Goal: Information Seeking & Learning: Learn about a topic

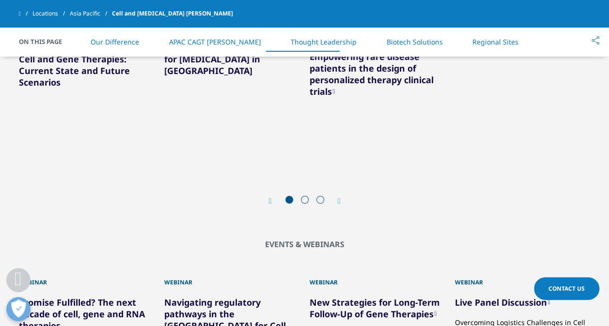
scroll to position [1526, 0]
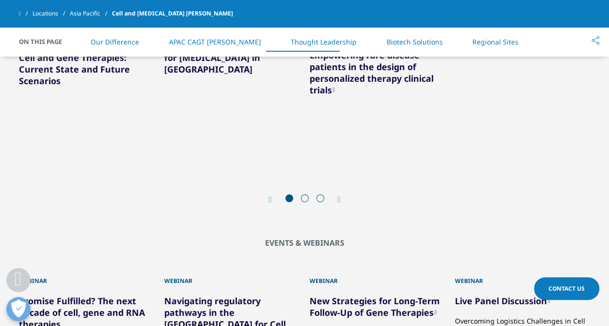
click at [304, 199] on span at bounding box center [305, 199] width 8 height 8
click at [338, 199] on icon "Next slide" at bounding box center [338, 200] width 3 height 8
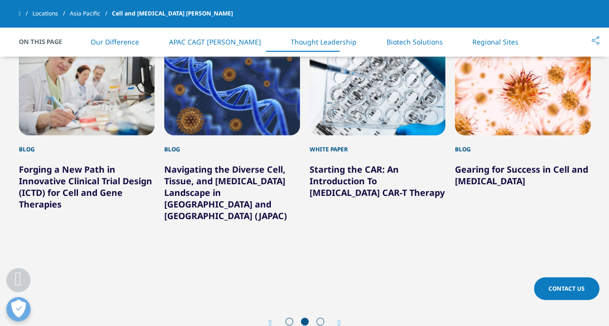
scroll to position [1404, 0]
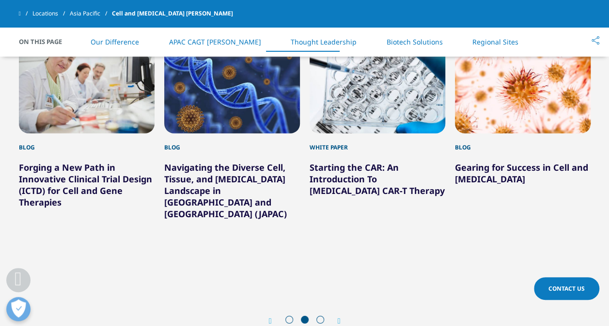
click at [336, 323] on div "Next" at bounding box center [334, 321] width 13 height 9
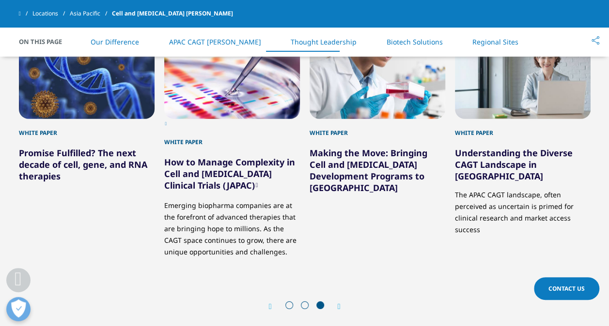
scroll to position [1417, 0]
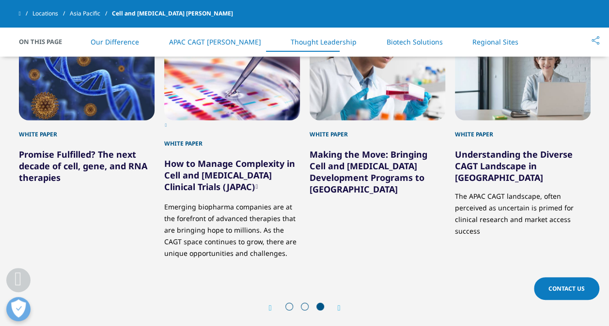
click at [302, 306] on span at bounding box center [305, 307] width 8 height 8
click at [269, 307] on icon "Previous slide" at bounding box center [270, 309] width 3 height 8
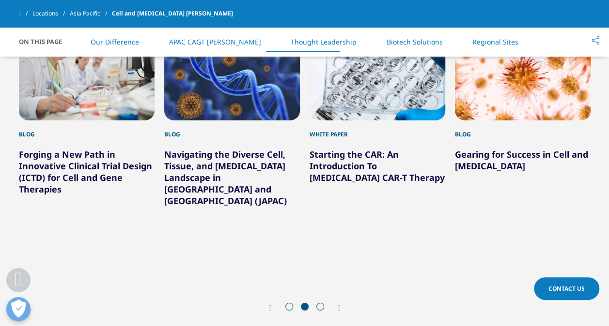
click at [271, 310] on icon "Previous slide" at bounding box center [270, 309] width 3 height 8
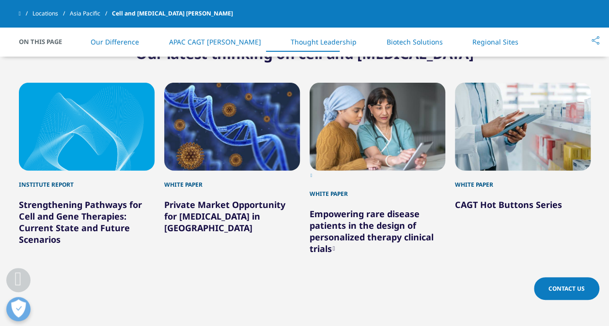
scroll to position [1382, 0]
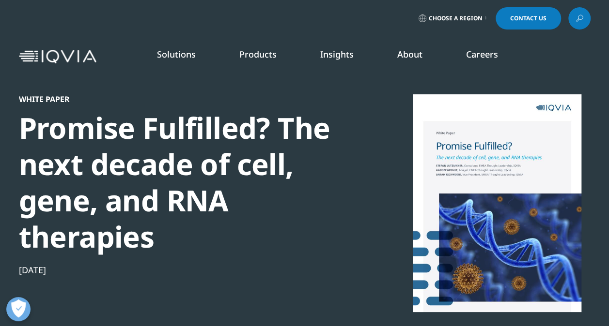
scroll to position [106, 571]
click at [363, 279] on div "White Paper Promise Fulfilled? The next decade of cell, gene, and RNA therapies…" at bounding box center [304, 233] width 571 height 278
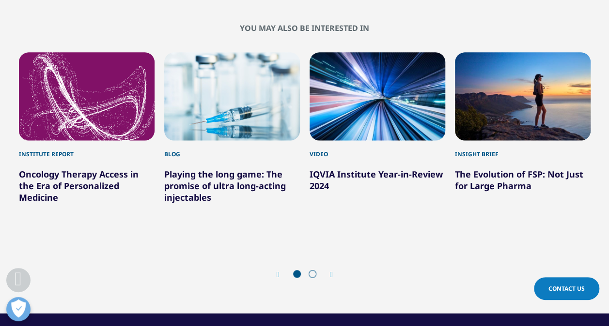
scroll to position [631, 0]
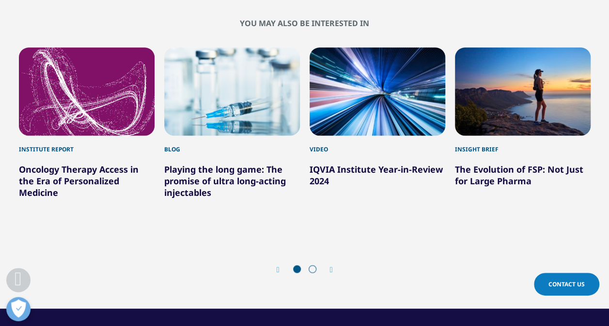
click at [111, 164] on link "Oncology Therapy Access in the Era of Personalized Medicine" at bounding box center [79, 181] width 120 height 35
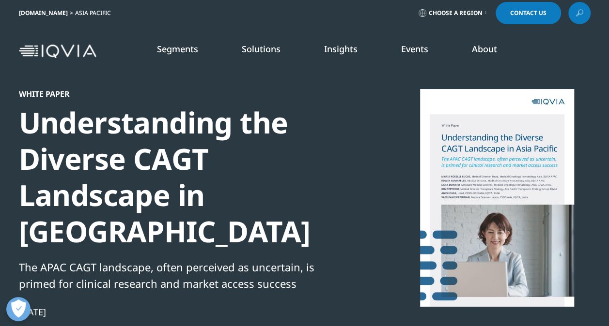
scroll to position [6, 0]
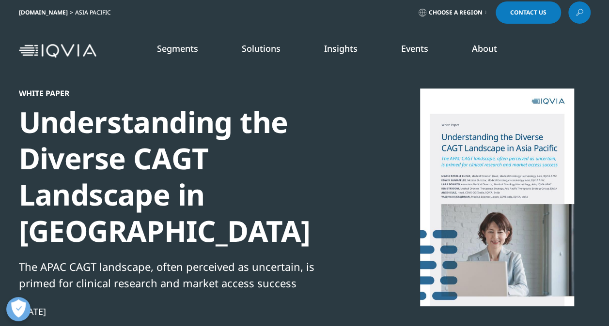
click at [520, 77] on div "White Paper Understanding the Diverse CAGT Landscape in Asia Pacific The APAC C…" at bounding box center [304, 217] width 571 height 446
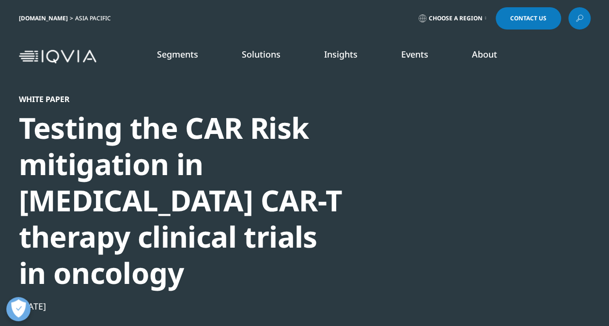
scroll to position [112, 571]
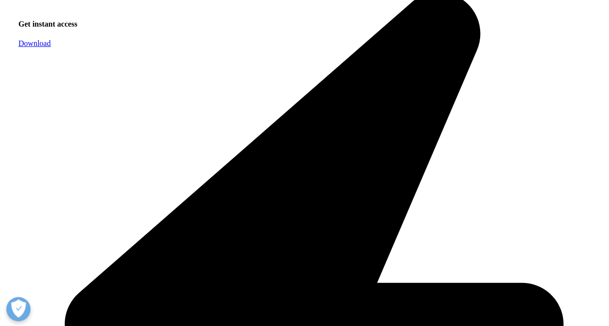
scroll to position [955, 0]
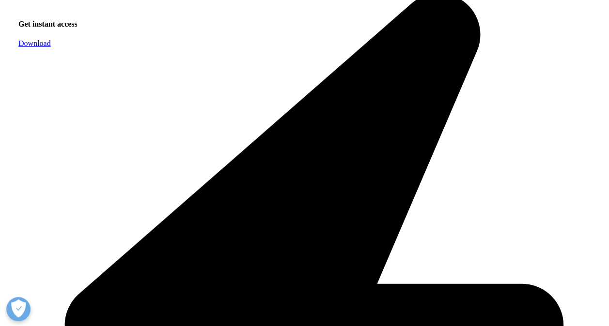
click at [51, 47] on link "Download" at bounding box center [34, 43] width 32 height 8
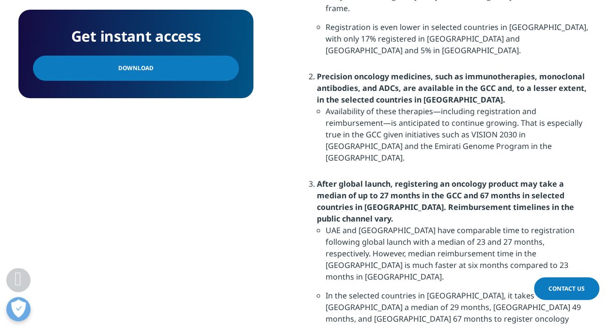
click at [420, 179] on strong "After global launch, registering an oncology product may take a median of up to…" at bounding box center [445, 202] width 257 height 46
